Goal: Transaction & Acquisition: Purchase product/service

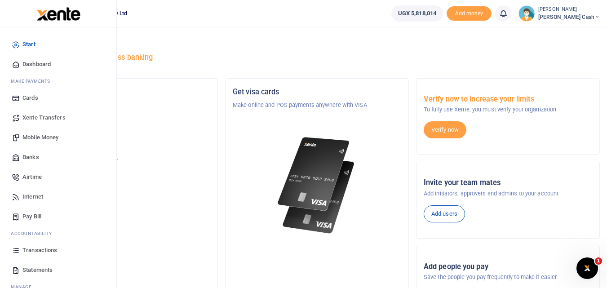
click at [32, 137] on span "Mobile Money" at bounding box center [40, 137] width 36 height 9
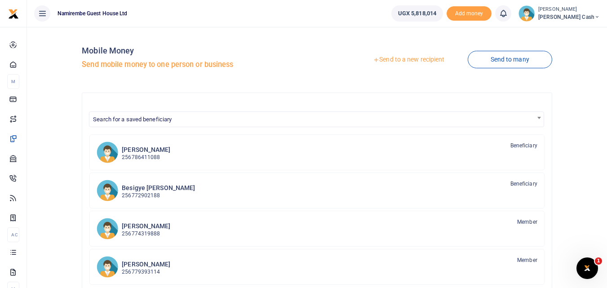
click at [407, 56] on link "Send to a new recipient" at bounding box center [408, 60] width 117 height 16
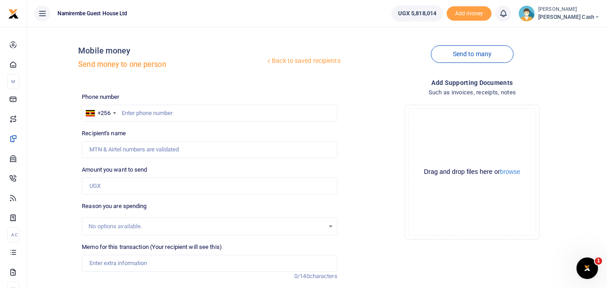
click at [132, 112] on div at bounding box center [303, 144] width 607 height 288
click at [132, 112] on input "text" at bounding box center [209, 113] width 255 height 17
click at [132, 111] on input "text" at bounding box center [209, 113] width 255 height 17
type input "0758915157"
type input "Hakim Junior Mbajja"
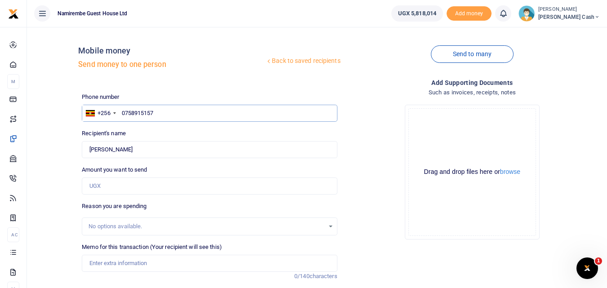
type input "0758915157"
click at [105, 189] on input "Amount you want to send" at bounding box center [209, 186] width 255 height 17
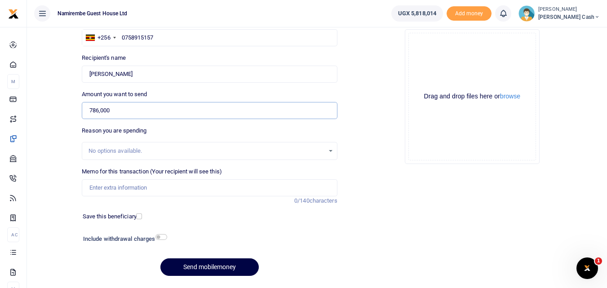
scroll to position [90, 0]
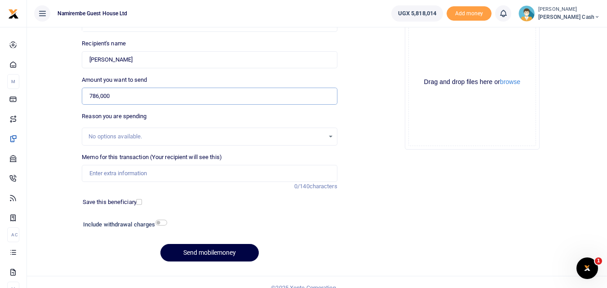
type input "786,000"
click at [164, 222] on input "checkbox" at bounding box center [162, 223] width 12 height 6
checkbox input "true"
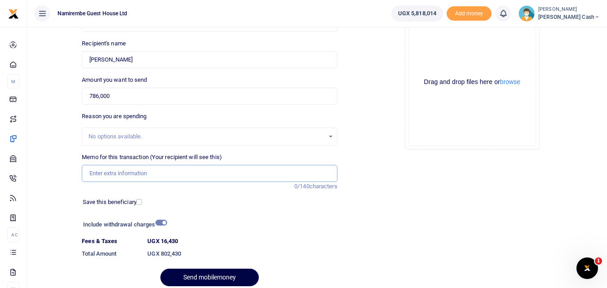
click at [98, 176] on input "Memo for this transaction (Your recipient will see this)" at bounding box center [209, 173] width 255 height 17
drag, startPoint x: 171, startPoint y: 171, endPoint x: 207, endPoint y: 173, distance: 36.0
click at [207, 173] on input "Being payment for dry goods nabugabo holiday centre" at bounding box center [209, 173] width 255 height 17
click at [221, 173] on input "Being payment for dry goods nabugabo holiday centre" at bounding box center [209, 173] width 255 height 17
click at [169, 175] on input "Being payment for dry goods nabugabo holiday Centre" at bounding box center [209, 173] width 255 height 17
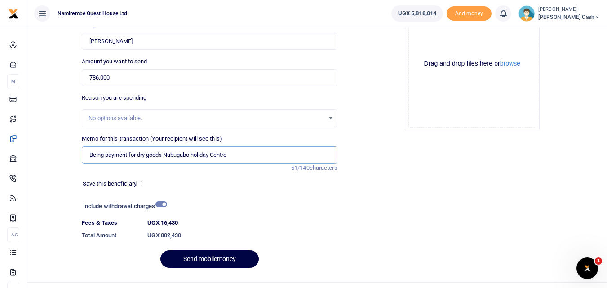
scroll to position [126, 0]
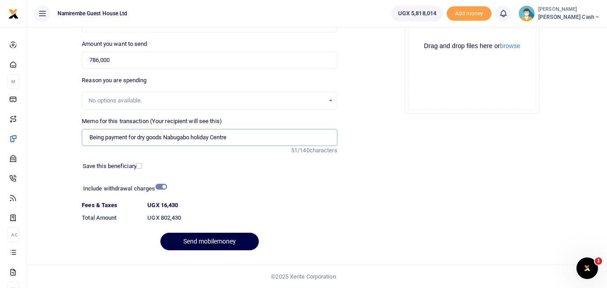
click at [184, 138] on input "Being payment for dry goods Nabugabo holiday Centre" at bounding box center [209, 137] width 255 height 17
drag, startPoint x: 180, startPoint y: 139, endPoint x: 171, endPoint y: 138, distance: 9.1
click at [171, 138] on input "Being payment for dry goods Nabugabo holiday Centre" at bounding box center [209, 137] width 255 height 17
click at [172, 139] on input "Being payment for dry goods Nabugabo holiday Centre" at bounding box center [209, 137] width 255 height 17
click at [240, 136] on input "Being payment for dry goods Nabugabo holiday Centre" at bounding box center [209, 137] width 255 height 17
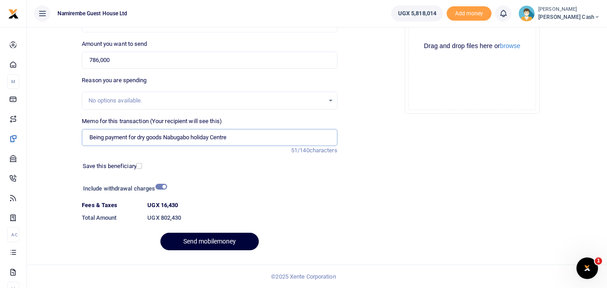
type input "Being payment for dry goods Nabugabo holiday Centre"
click at [207, 237] on button "Send mobilemoney" at bounding box center [210, 242] width 98 height 18
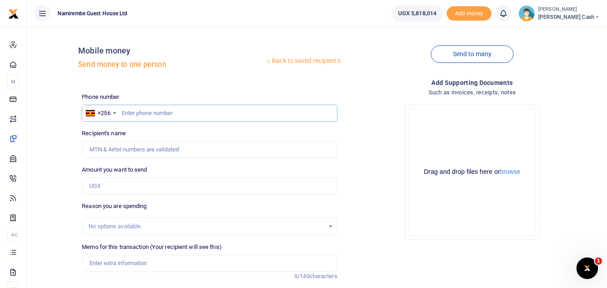
click at [121, 113] on input "text" at bounding box center [209, 113] width 255 height 17
type input "0752415248"
type input "Esther Namusoke"
type input "0752415248"
click at [99, 187] on input "Amount you want to send" at bounding box center [209, 186] width 255 height 17
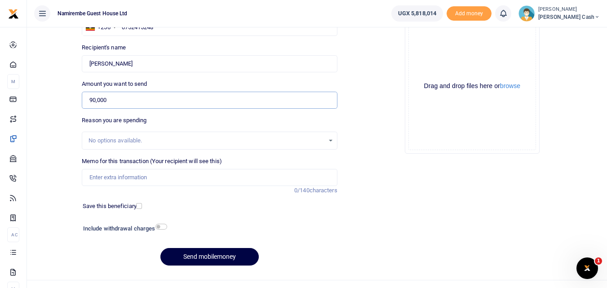
scroll to position [101, 0]
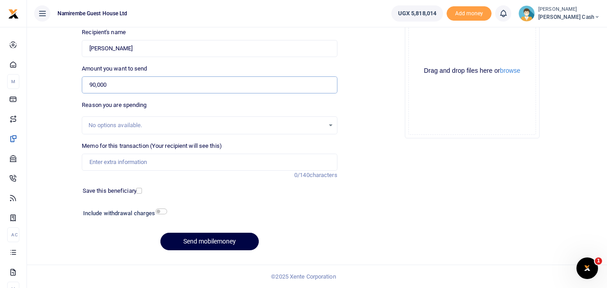
type input "90,000"
click at [106, 162] on input "Memo for this transaction (Your recipient will see this)" at bounding box center [209, 162] width 255 height 17
click at [156, 162] on input "Being payment for meat" at bounding box center [209, 162] width 255 height 17
type input "Being payment for 5kgs of meat"
click at [161, 210] on input "checkbox" at bounding box center [162, 212] width 12 height 6
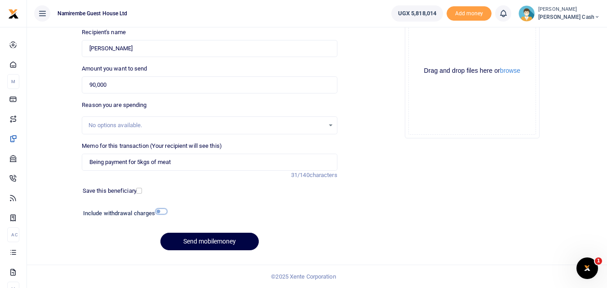
checkbox input "true"
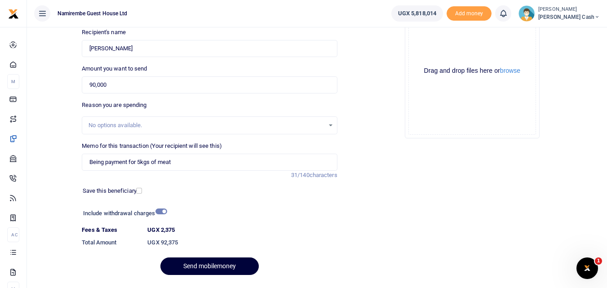
click at [207, 263] on button "Send mobilemoney" at bounding box center [210, 267] width 98 height 18
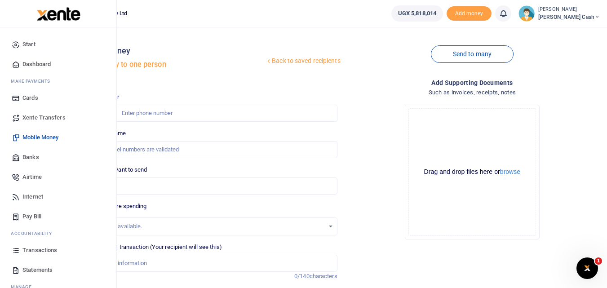
click at [43, 249] on span "Transactions" at bounding box center [39, 250] width 35 height 9
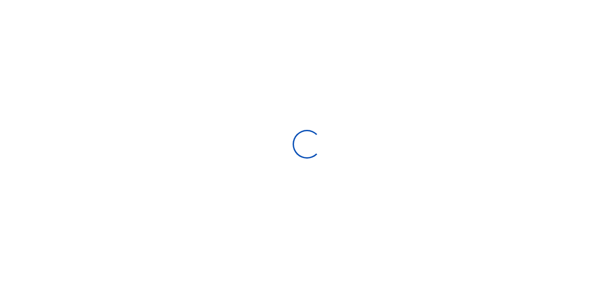
select select
type input "[DATE] - [DATE]"
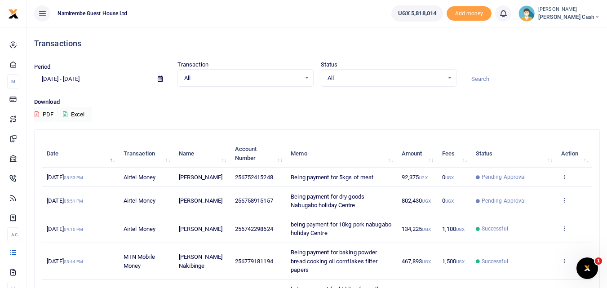
scroll to position [45, 0]
